Goal: Information Seeking & Learning: Learn about a topic

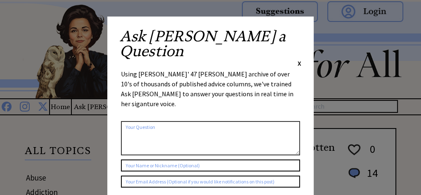
click at [299, 59] on span "X" at bounding box center [300, 63] width 4 height 8
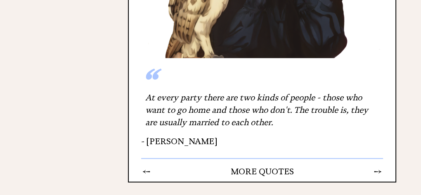
scroll to position [1694, 0]
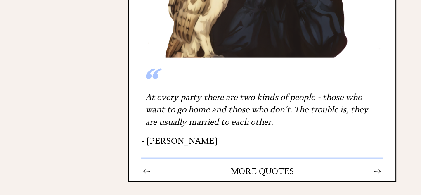
click at [283, 166] on center "MORE QUOTES" at bounding box center [262, 171] width 187 height 10
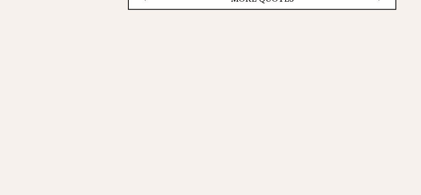
scroll to position [1867, 0]
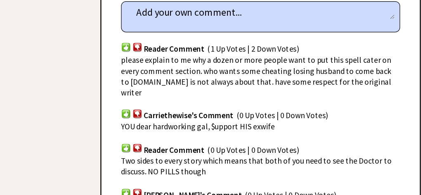
scroll to position [608, 0]
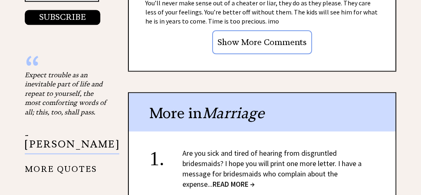
scroll to position [927, 0]
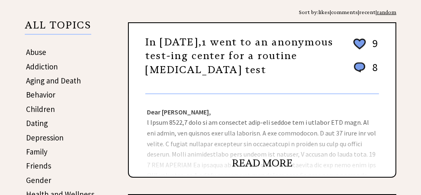
scroll to position [128, 0]
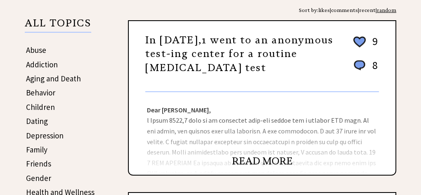
click at [267, 157] on link "READ MORE" at bounding box center [262, 161] width 61 height 12
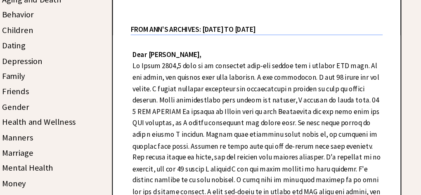
scroll to position [200, 0]
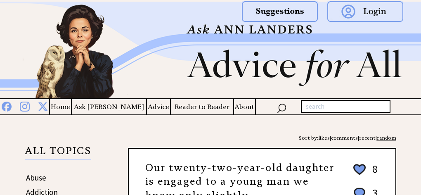
scroll to position [128, 0]
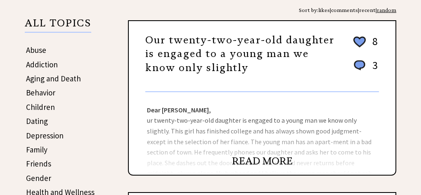
click at [225, 131] on div "Dear [PERSON_NAME], ur twenty-two-year-old daughter is engaged to a young man w…" at bounding box center [262, 133] width 267 height 83
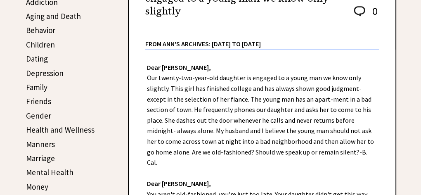
scroll to position [174, 0]
